Goal: Task Accomplishment & Management: Use online tool/utility

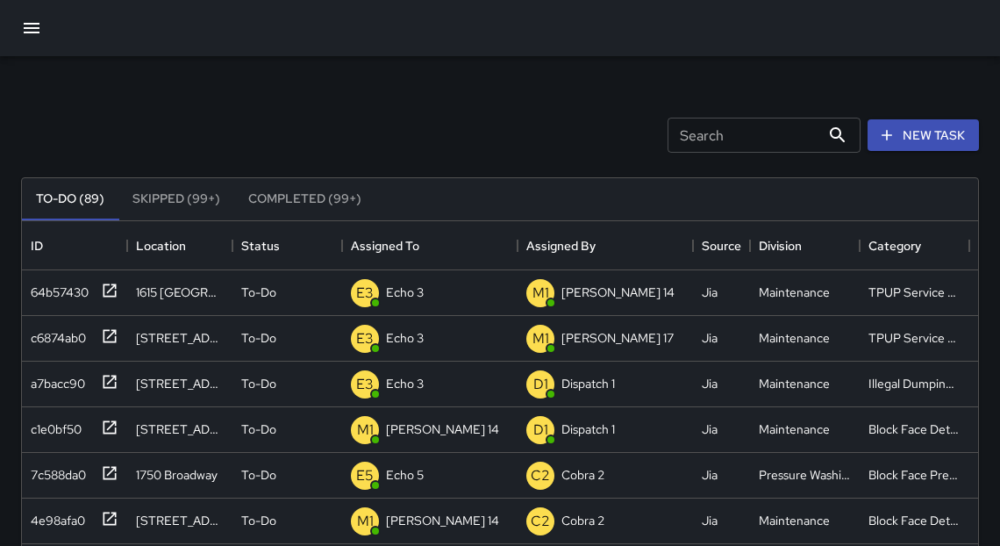
scroll to position [733, 946]
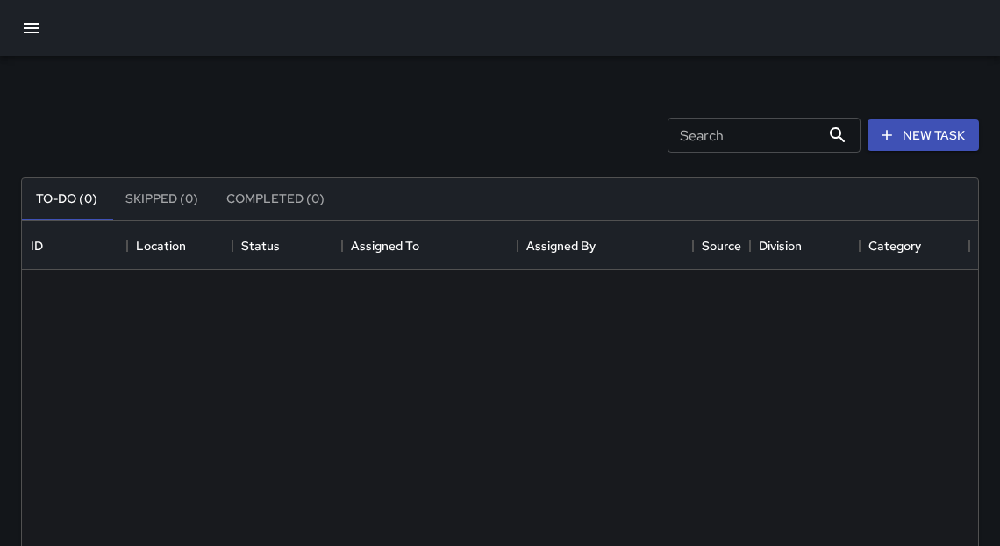
scroll to position [733, 946]
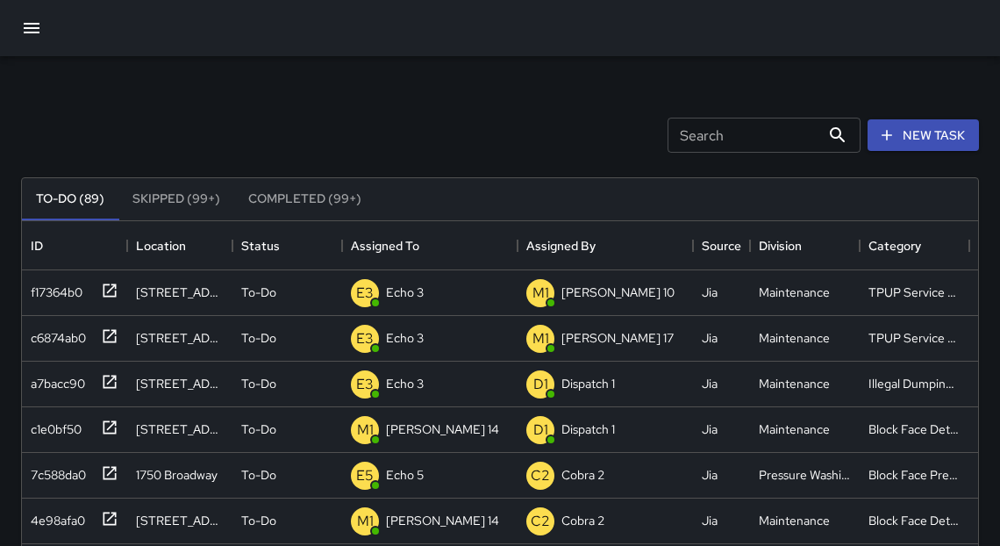
click at [32, 32] on icon "button" at bounding box center [32, 28] width 16 height 11
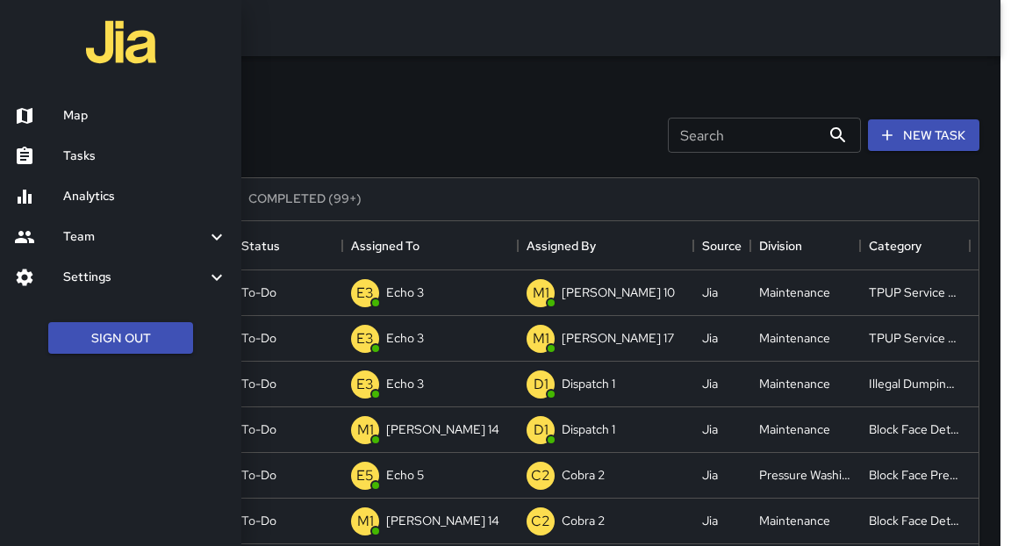
click at [63, 121] on h6 "Map" at bounding box center [145, 115] width 164 height 19
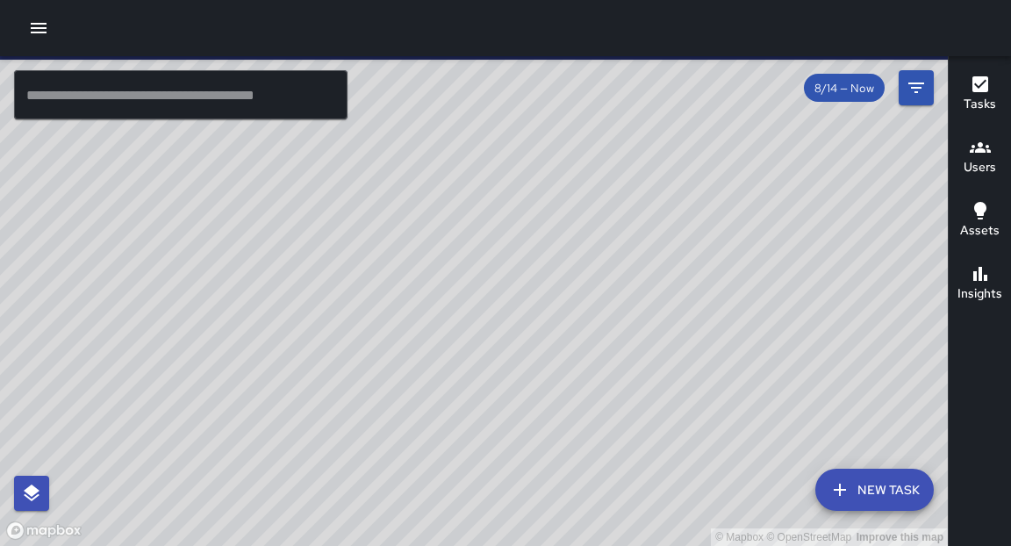
click at [31, 24] on icon "button" at bounding box center [39, 28] width 16 height 11
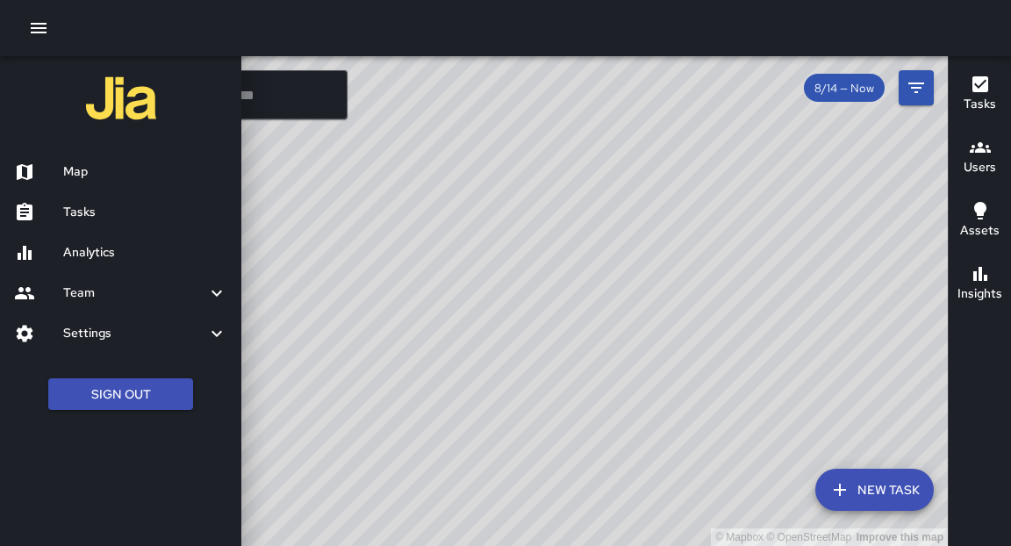
click at [103, 206] on h6 "Tasks" at bounding box center [145, 212] width 164 height 19
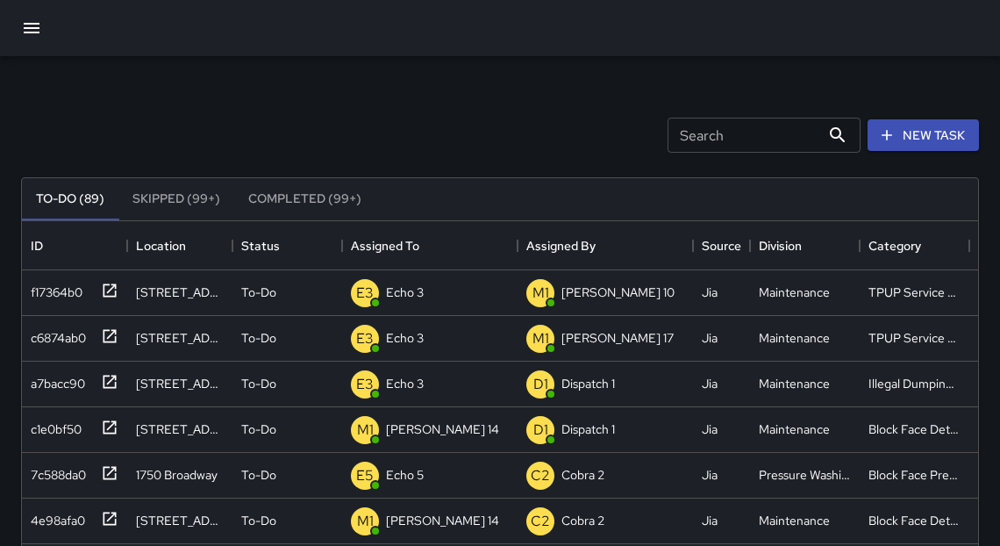
click at [34, 28] on icon "button" at bounding box center [32, 28] width 16 height 11
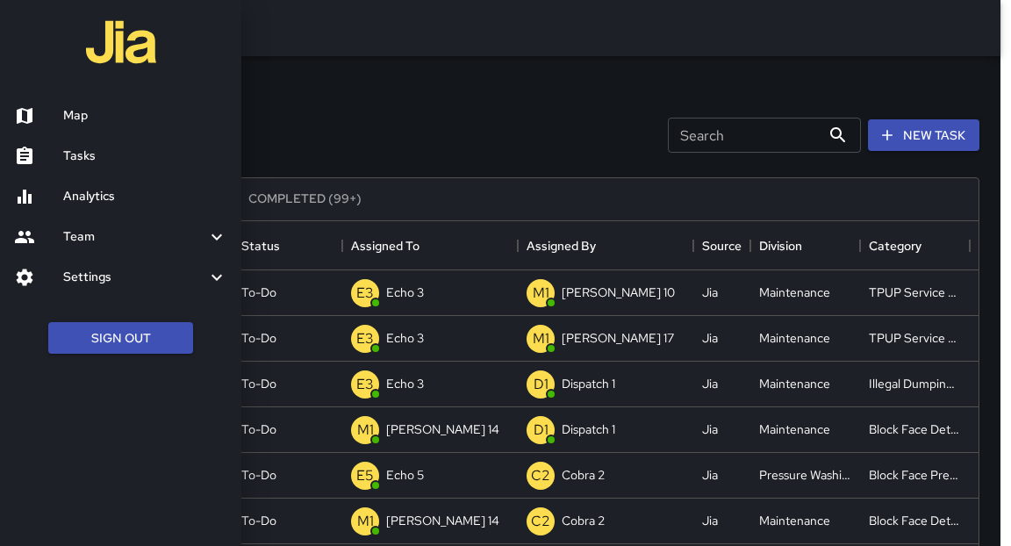
click at [106, 192] on h6 "Analytics" at bounding box center [145, 196] width 164 height 19
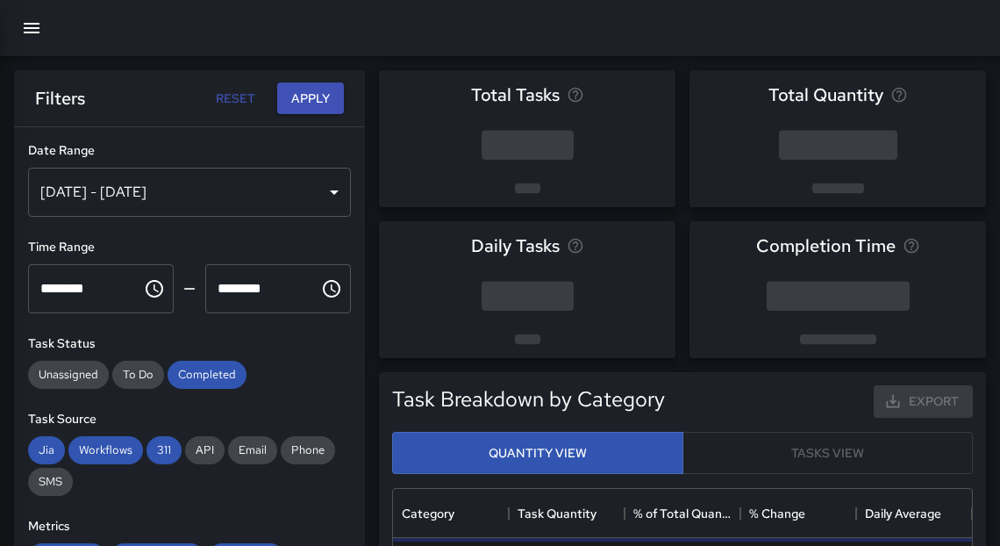
scroll to position [514, 568]
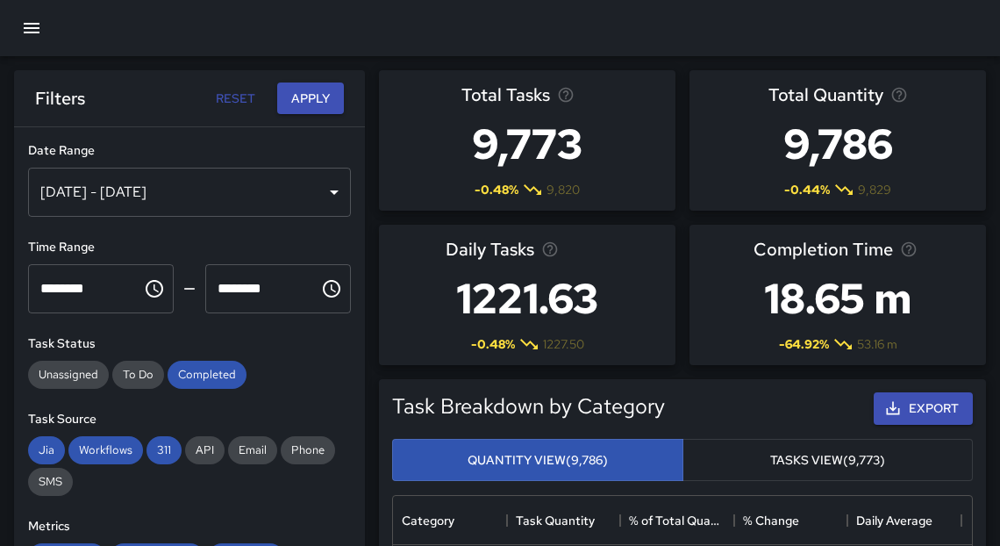
click at [159, 201] on div "[DATE] - [DATE]" at bounding box center [189, 192] width 323 height 49
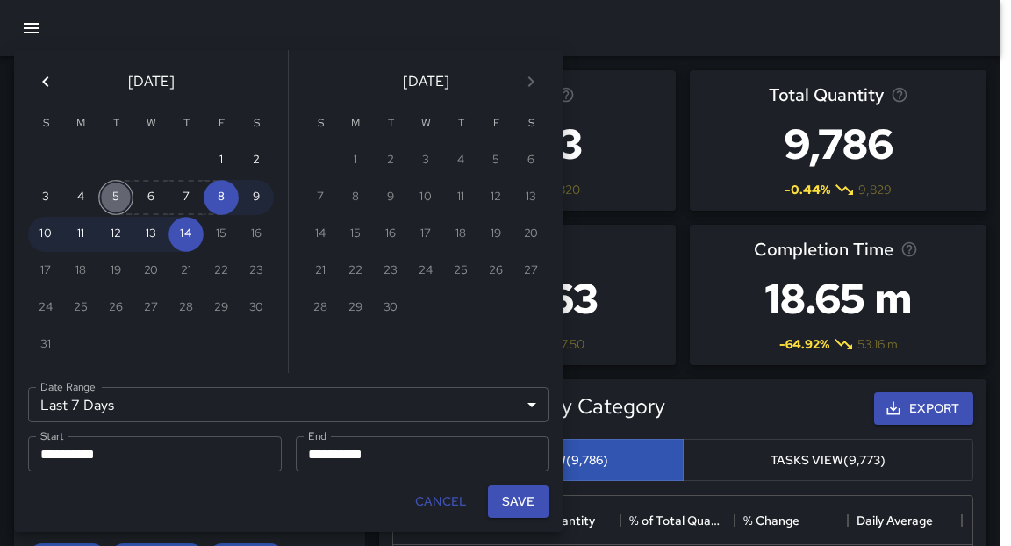
click at [115, 196] on button "5" at bounding box center [115, 197] width 35 height 35
type input "******"
type input "**********"
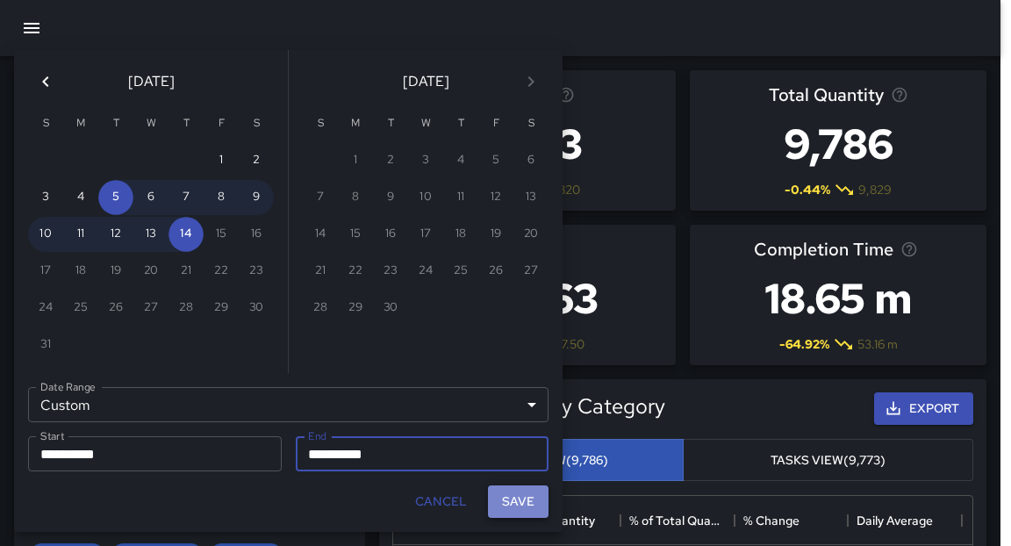
click at [521, 501] on button "Save" at bounding box center [518, 501] width 61 height 32
type input "**********"
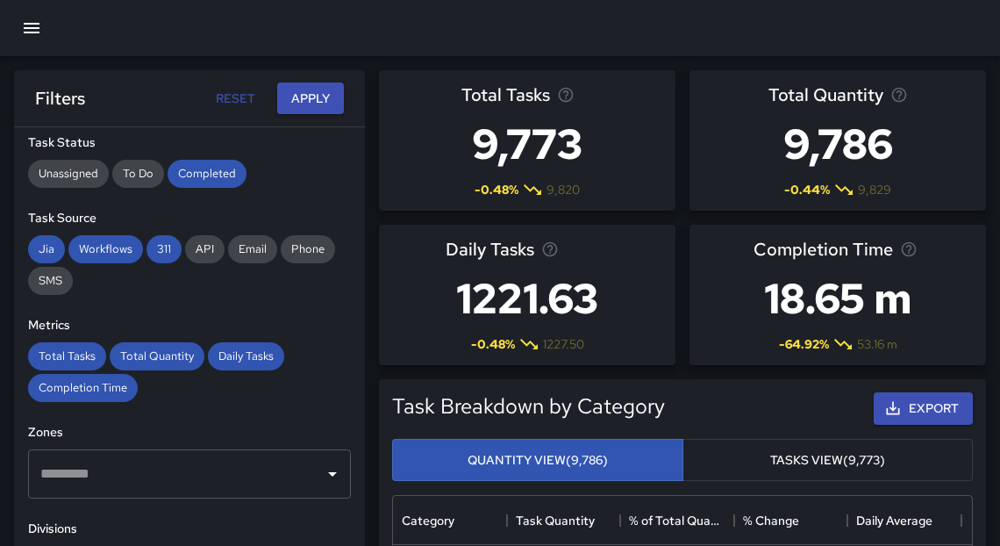
scroll to position [209, 0]
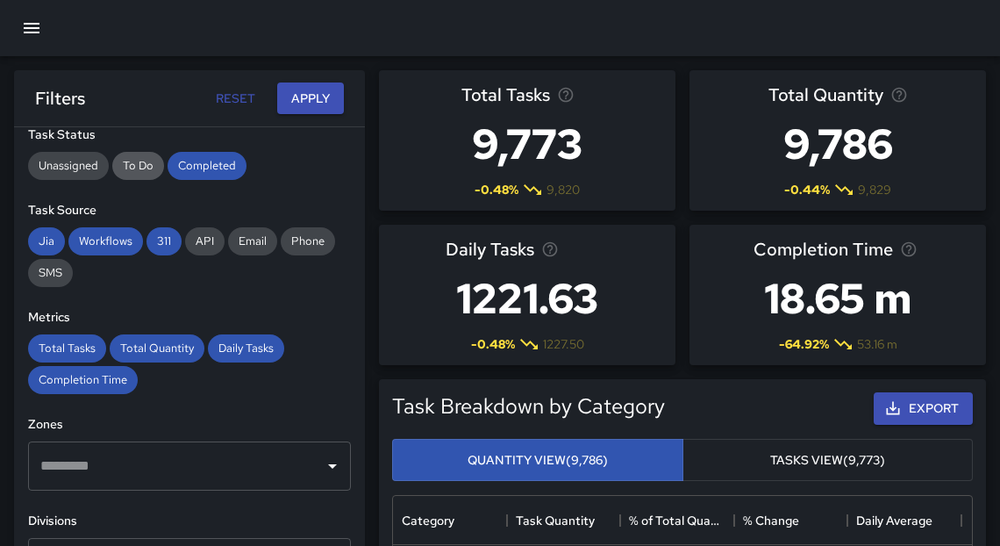
click at [145, 163] on span "To Do" at bounding box center [138, 165] width 52 height 15
click at [226, 171] on span "Completed" at bounding box center [207, 165] width 79 height 15
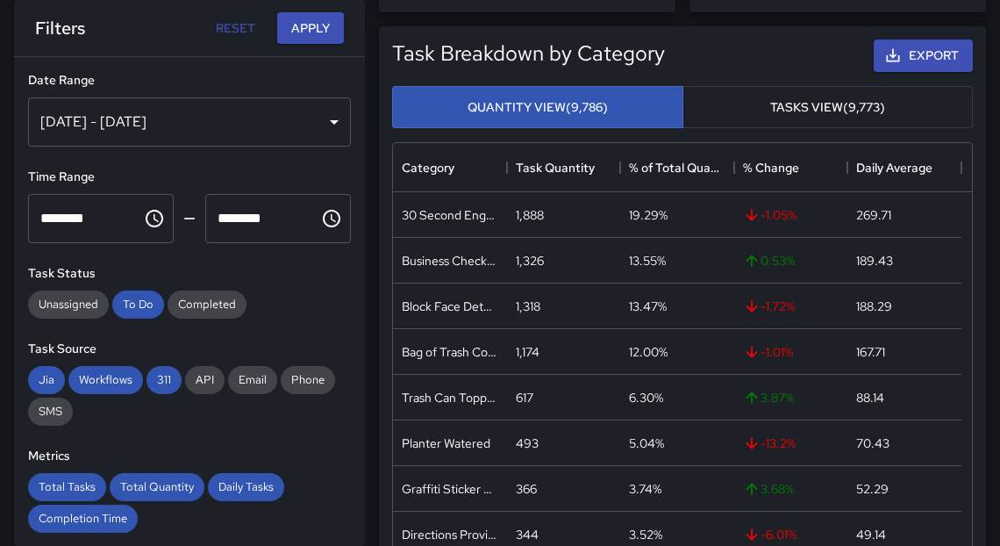
scroll to position [454, 0]
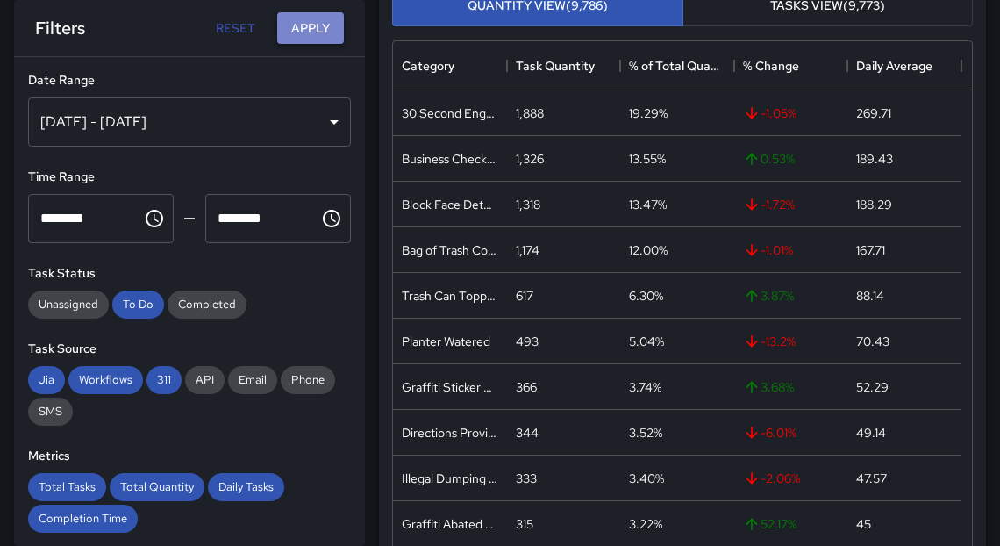
click at [320, 32] on button "Apply" at bounding box center [310, 28] width 67 height 32
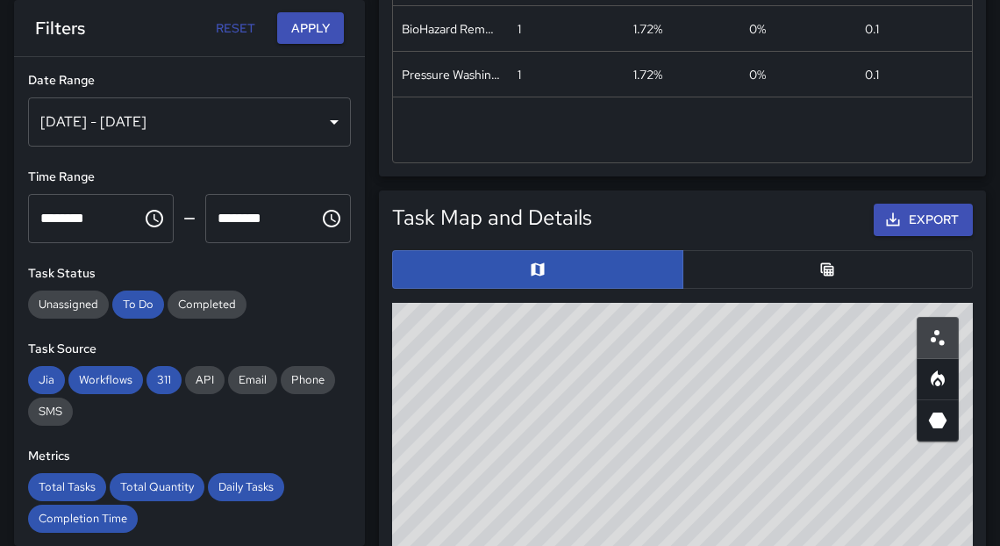
scroll to position [878, 0]
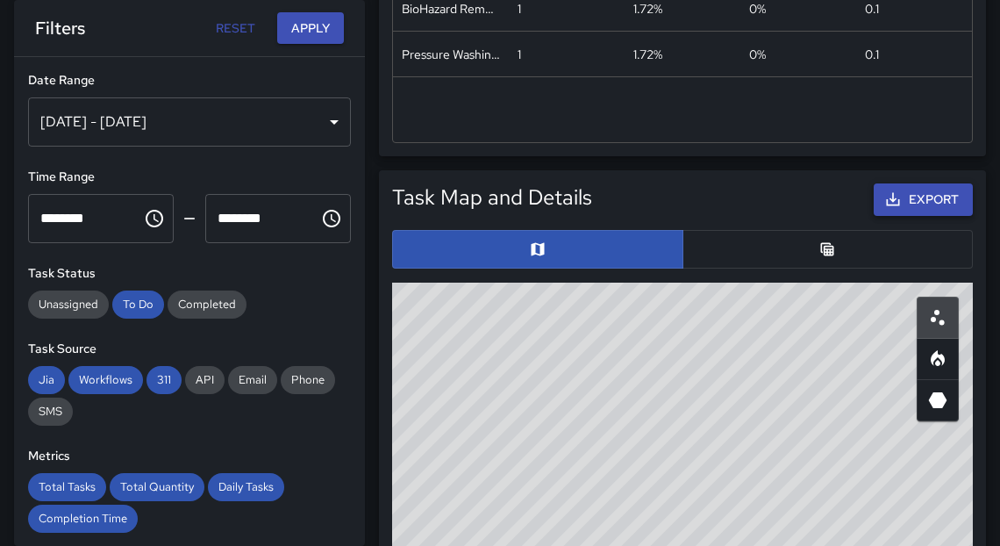
click at [911, 198] on button "Export" at bounding box center [923, 199] width 99 height 32
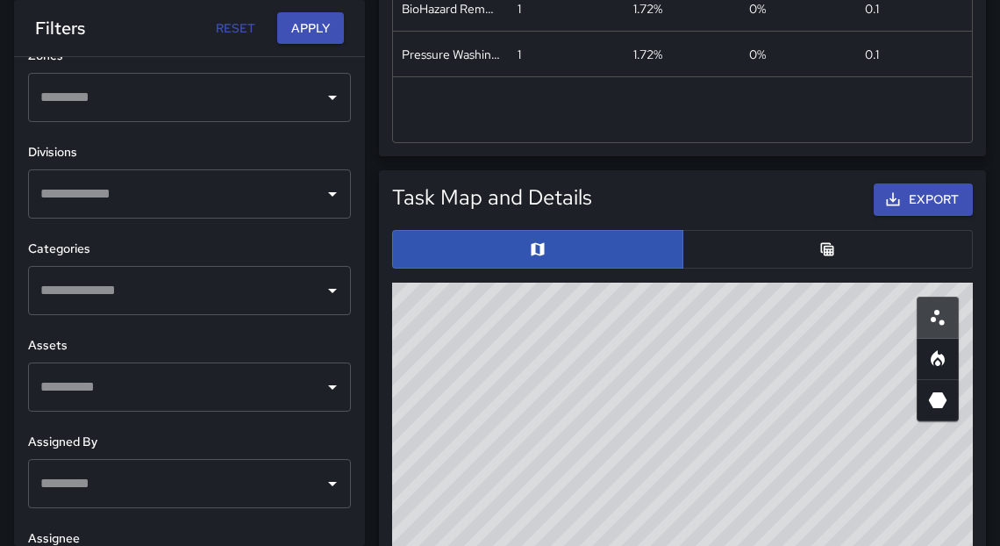
scroll to position [579, 0]
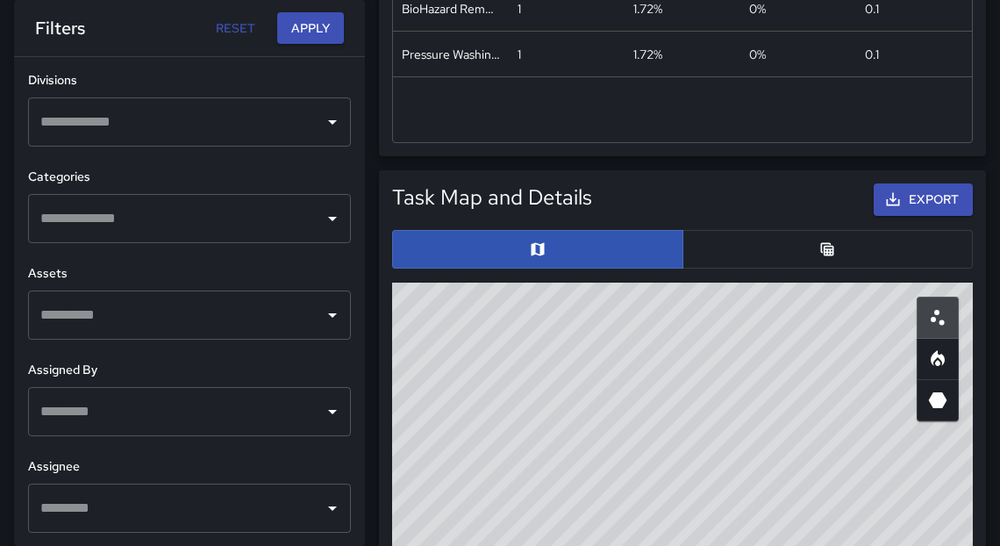
click at [280, 497] on input "text" at bounding box center [176, 507] width 281 height 33
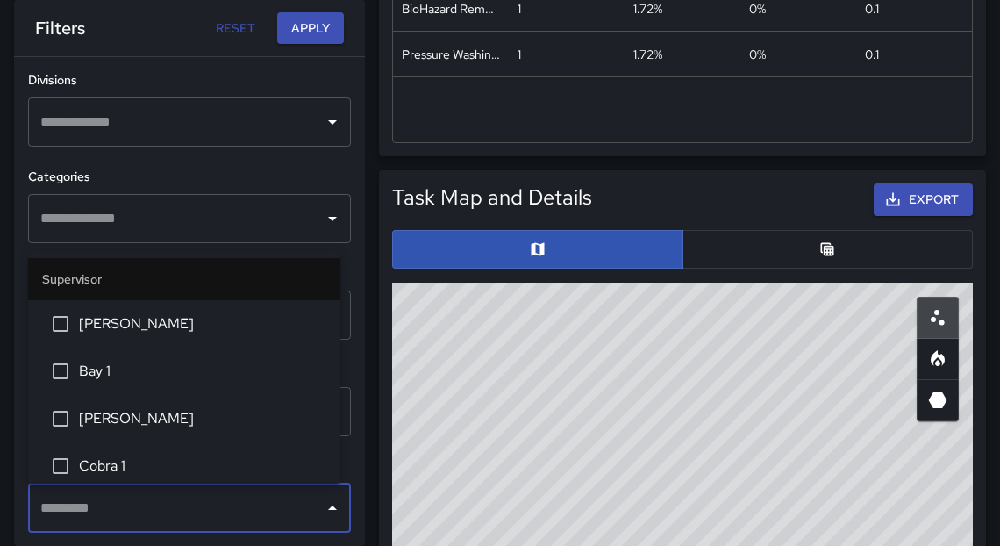
type input "*"
type input "*******"
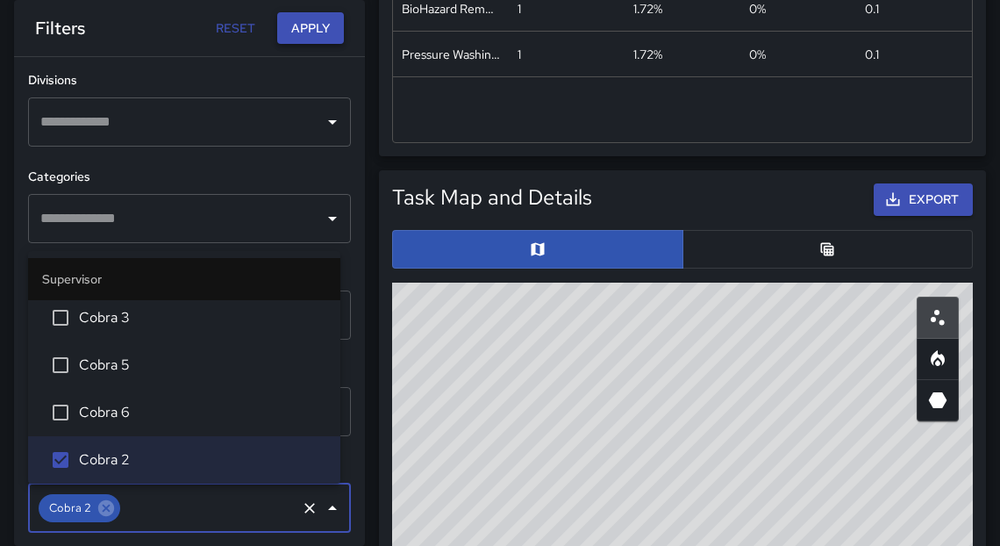
click at [312, 36] on button "Apply" at bounding box center [310, 28] width 67 height 32
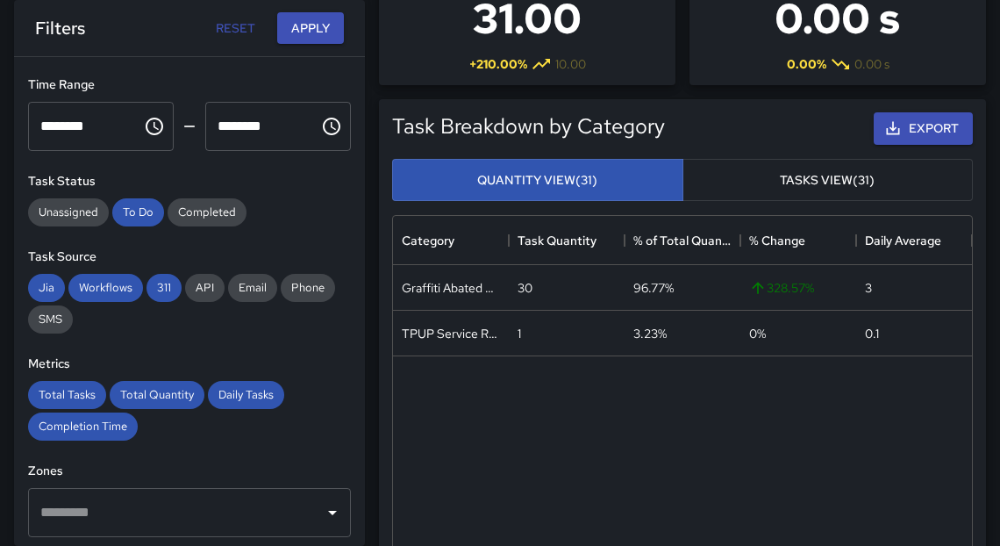
scroll to position [0, 0]
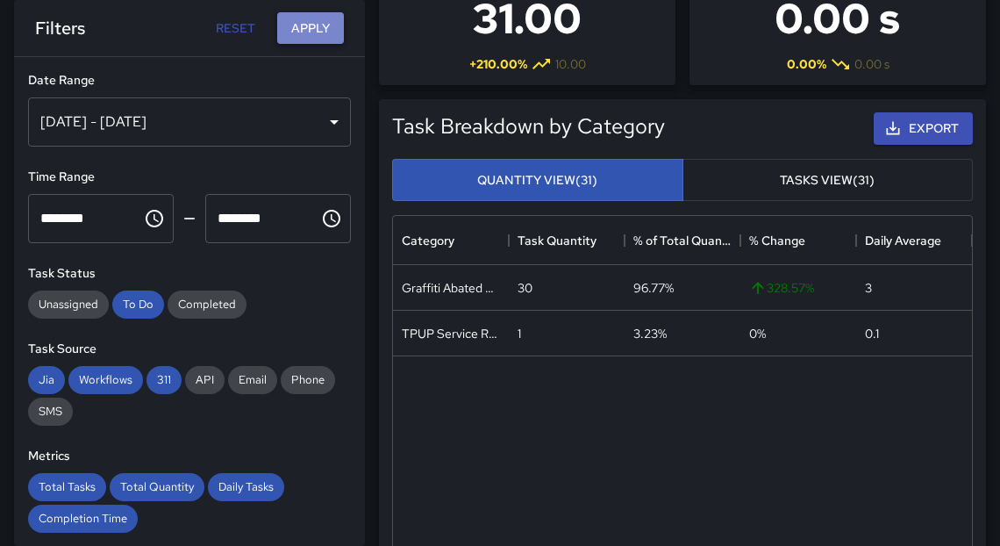
click at [303, 26] on button "Apply" at bounding box center [310, 28] width 67 height 32
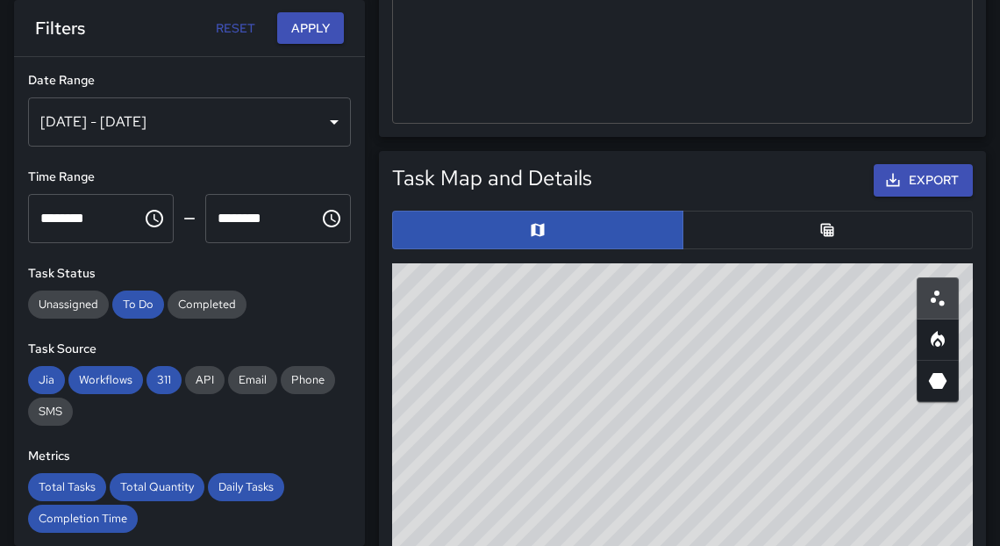
scroll to position [980, 0]
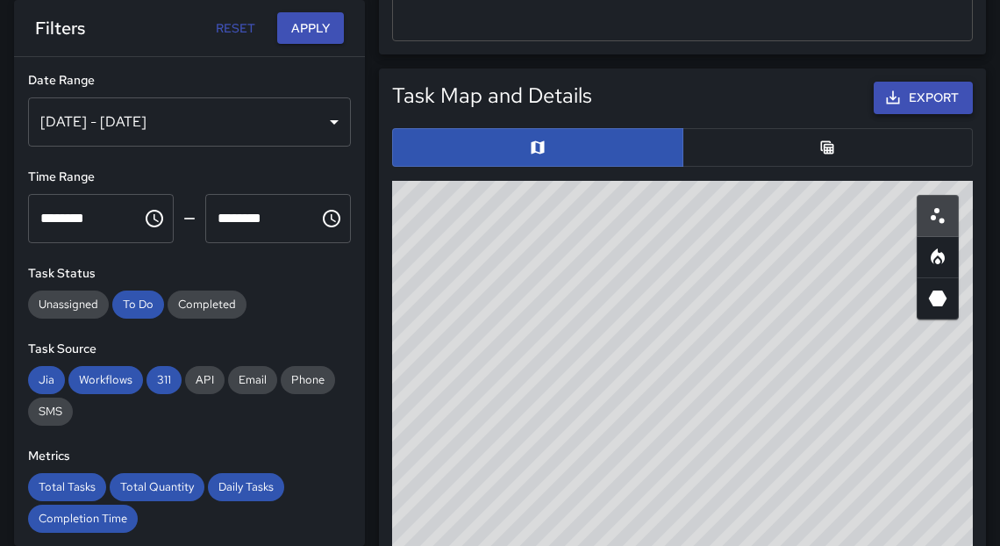
click at [920, 104] on button "Export" at bounding box center [923, 98] width 99 height 32
